Goal: Check status: Check status

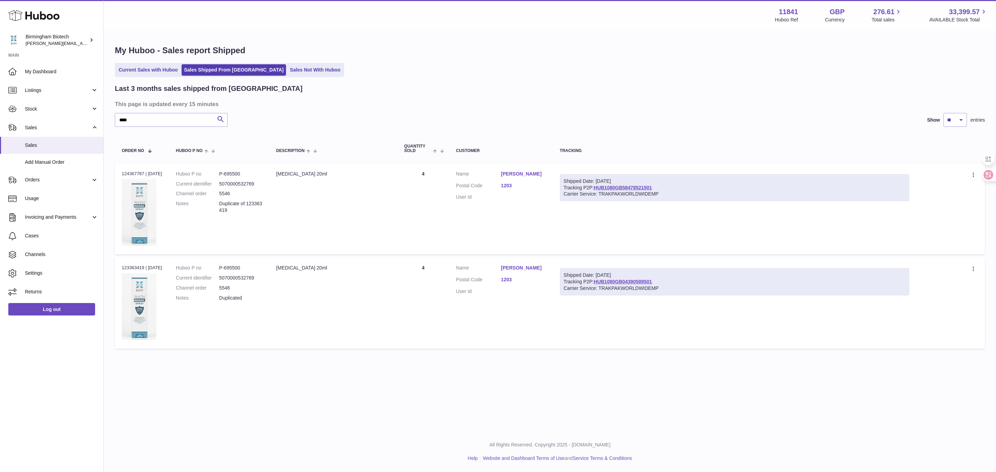
drag, startPoint x: 30, startPoint y: 237, endPoint x: 167, endPoint y: 5, distance: 268.9
drag, startPoint x: 235, startPoint y: 288, endPoint x: 226, endPoint y: 288, distance: 9.4
click at [231, 288] on dd "5546" at bounding box center [240, 288] width 43 height 7
click at [225, 288] on dd "5546" at bounding box center [240, 288] width 43 height 7
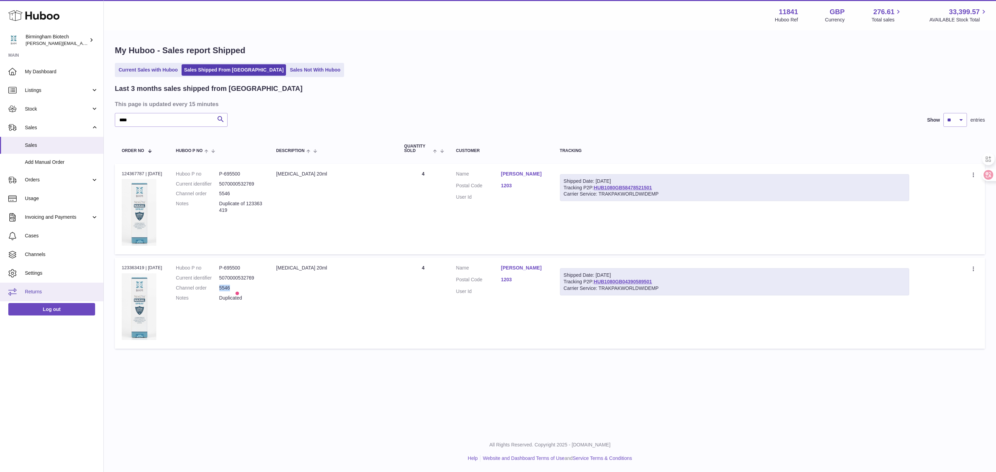
copy dd "5546"
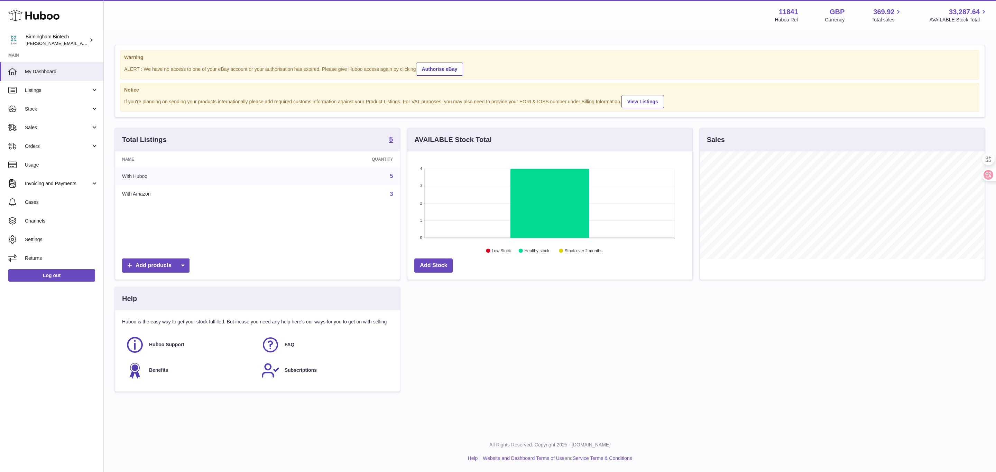
scroll to position [108, 284]
click at [75, 128] on span "Sales" at bounding box center [58, 127] width 66 height 7
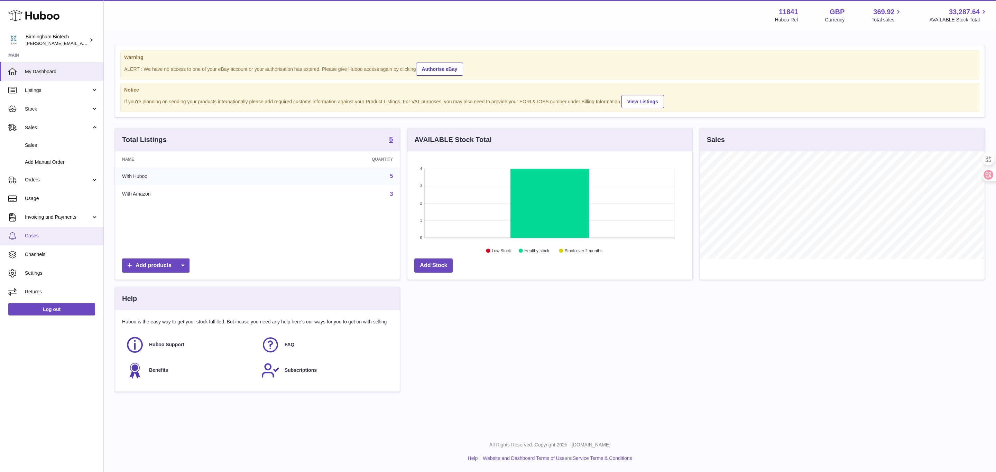
click at [65, 239] on span "Cases" at bounding box center [61, 236] width 73 height 7
